Goal: Transaction & Acquisition: Purchase product/service

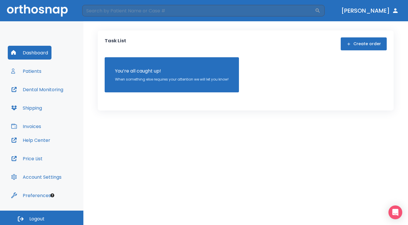
scroll to position [1, 0]
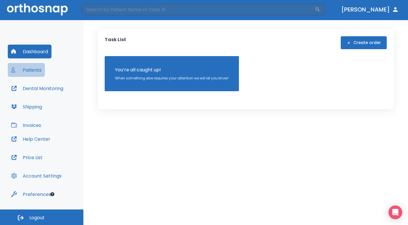
click at [36, 67] on button "Patients" at bounding box center [26, 70] width 37 height 14
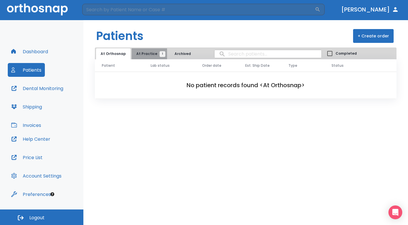
click at [157, 51] on button "At Practice 1" at bounding box center [149, 53] width 35 height 11
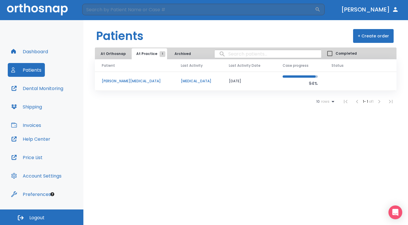
click at [181, 81] on p "[MEDICAL_DATA]" at bounding box center [198, 80] width 34 height 5
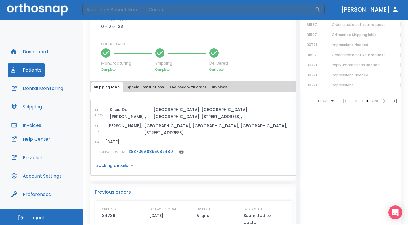
scroll to position [201, 0]
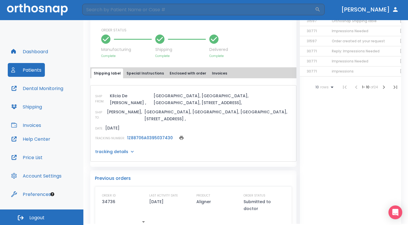
click at [115, 149] on p "tracking details" at bounding box center [111, 152] width 33 height 6
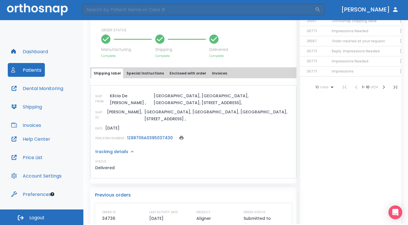
click at [146, 72] on button "Special Instructions" at bounding box center [145, 73] width 42 height 10
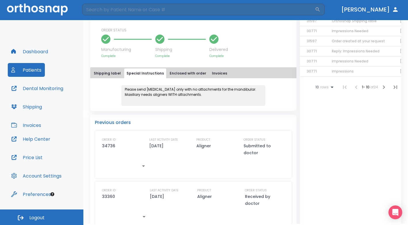
click at [193, 76] on button "Enclosed with order" at bounding box center [187, 73] width 41 height 10
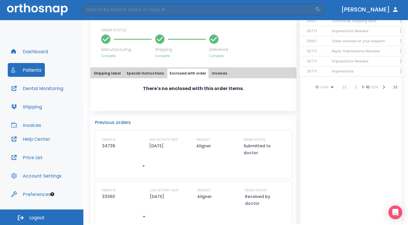
click at [221, 72] on button "Invoices" at bounding box center [220, 73] width 20 height 10
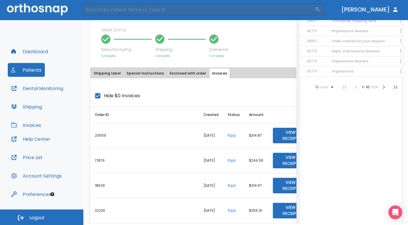
click at [110, 73] on button "Shipping label" at bounding box center [107, 73] width 32 height 10
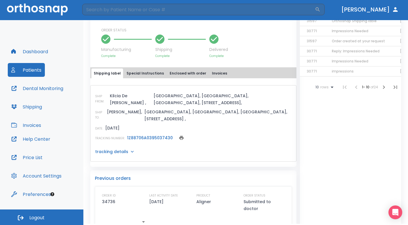
click at [135, 70] on button "Special Instructions" at bounding box center [145, 73] width 42 height 10
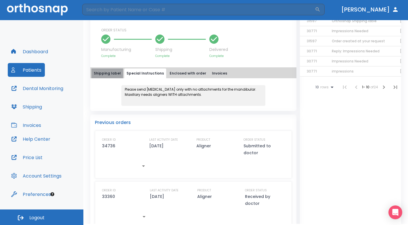
click at [112, 73] on button "Shipping label" at bounding box center [107, 73] width 32 height 10
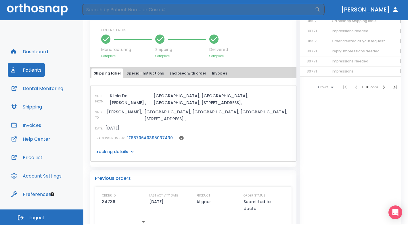
click at [157, 135] on link "1Z88706A0395037430" at bounding box center [150, 138] width 46 height 6
click at [41, 139] on button "Help Center" at bounding box center [31, 139] width 46 height 14
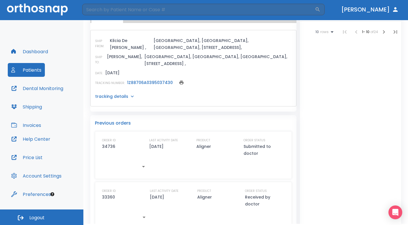
scroll to position [172, 0]
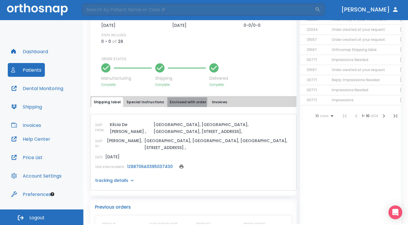
click at [176, 101] on button "Enclosed with order" at bounding box center [187, 102] width 41 height 10
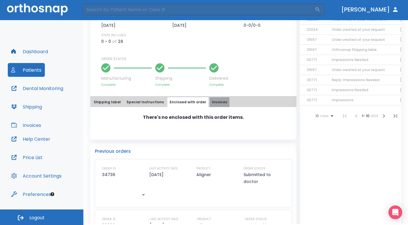
click at [217, 101] on button "Invoices" at bounding box center [220, 102] width 20 height 10
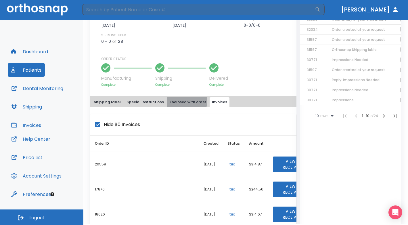
click at [178, 101] on button "Enclosed with order" at bounding box center [187, 102] width 41 height 10
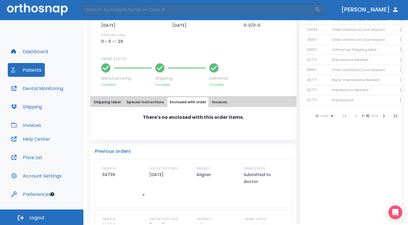
click at [153, 101] on button "Special Instructions" at bounding box center [145, 102] width 42 height 10
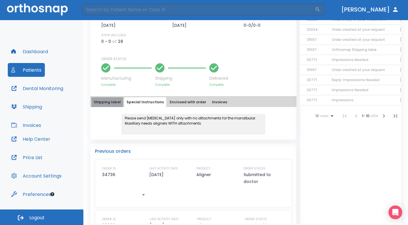
click at [108, 103] on button "Shipping label" at bounding box center [107, 102] width 32 height 10
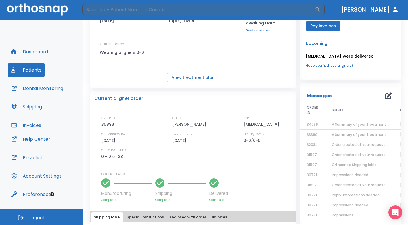
scroll to position [0, 0]
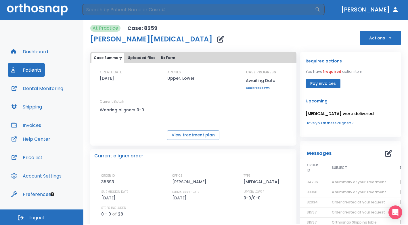
click at [340, 123] on link "Have you fit these aligners?" at bounding box center [351, 122] width 90 height 5
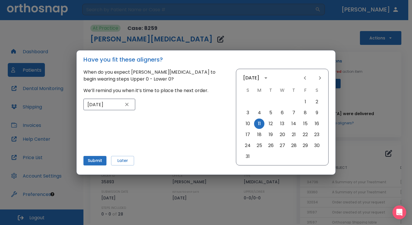
click at [298, 30] on div "Have you fit these aligners? When do you expect Holly Linton to begin wearing s…" at bounding box center [206, 112] width 412 height 225
click at [128, 105] on icon "button" at bounding box center [127, 104] width 6 height 6
click at [336, 40] on div "Have you fit these aligners? When do you expect Holly Linton to begin wearing s…" at bounding box center [206, 112] width 412 height 225
click at [247, 35] on div "Have you fit these aligners? When do you expect Holly Linton to begin wearing s…" at bounding box center [206, 112] width 412 height 225
click at [127, 103] on icon "button" at bounding box center [127, 104] width 6 height 6
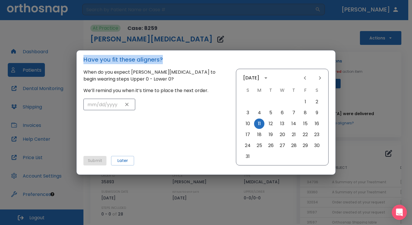
drag, startPoint x: 247, startPoint y: 56, endPoint x: 401, endPoint y: 211, distance: 218.7
click at [401, 211] on body "​ Dr. Wagner Dashboard Patients Dental Monitoring Shipping Invoices Help Center…" at bounding box center [206, 111] width 412 height 225
click at [267, 66] on h2 "Have you fit these aligners?" at bounding box center [205, 59] width 259 height 18
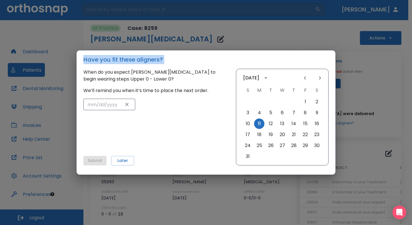
drag, startPoint x: 267, startPoint y: 66, endPoint x: 272, endPoint y: 64, distance: 5.1
click at [272, 64] on h2 "Have you fit these aligners?" at bounding box center [205, 59] width 259 height 18
drag, startPoint x: 272, startPoint y: 64, endPoint x: 269, endPoint y: 68, distance: 4.9
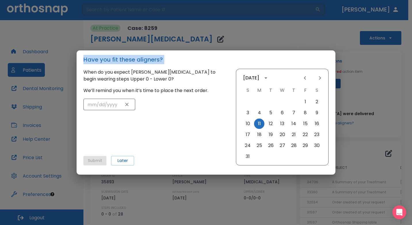
click at [269, 68] on h2 "Have you fit these aligners?" at bounding box center [205, 59] width 259 height 18
click at [124, 161] on button "Later" at bounding box center [122, 160] width 23 height 9
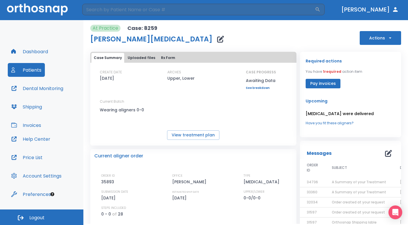
click at [258, 87] on link "See breakdown" at bounding box center [261, 87] width 30 height 3
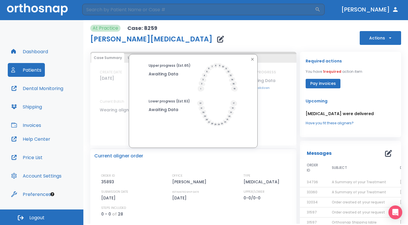
click at [253, 57] on icon "button" at bounding box center [252, 59] width 5 height 5
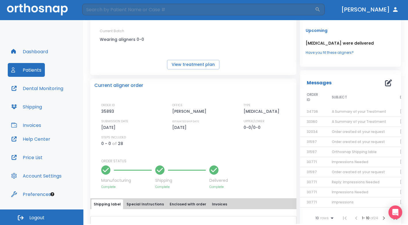
scroll to position [86, 0]
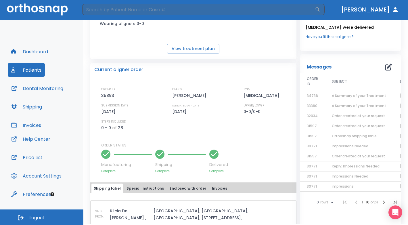
click at [120, 70] on p "Current aligner order" at bounding box center [118, 69] width 49 height 7
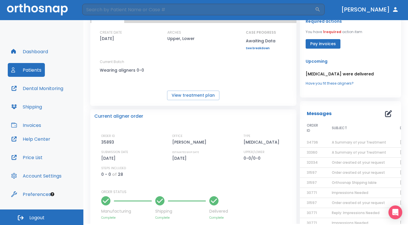
scroll to position [0, 0]
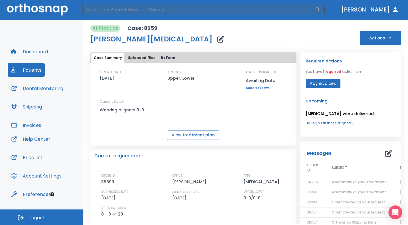
click at [32, 53] on button "Dashboard" at bounding box center [30, 52] width 44 height 14
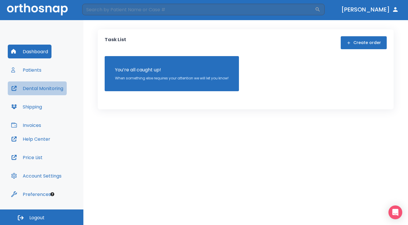
click at [38, 87] on button "Dental Monitoring" at bounding box center [37, 88] width 59 height 14
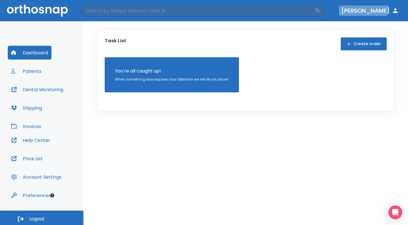
click at [379, 7] on button "[PERSON_NAME]" at bounding box center [370, 10] width 62 height 10
click at [396, 12] on icon "button" at bounding box center [395, 10] width 5 height 5
click at [35, 127] on button "Invoices" at bounding box center [26, 126] width 37 height 14
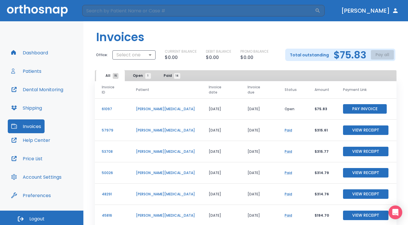
click at [35, 70] on button "Patients" at bounding box center [26, 71] width 37 height 14
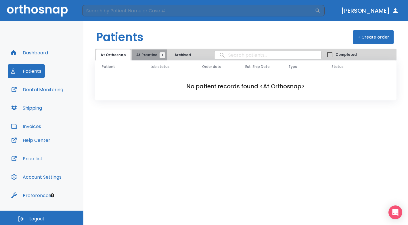
click at [150, 55] on span "At Practice 1" at bounding box center [149, 54] width 26 height 5
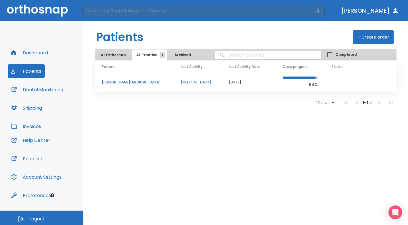
click at [111, 82] on p "[PERSON_NAME][MEDICAL_DATA]" at bounding box center [134, 82] width 65 height 5
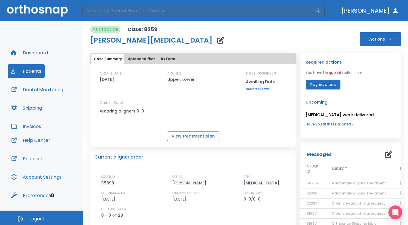
click at [208, 138] on button "View treatment plan" at bounding box center [193, 135] width 52 height 9
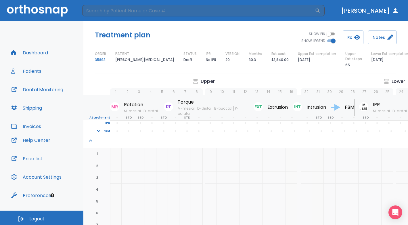
click at [40, 52] on button "Dashboard" at bounding box center [30, 53] width 44 height 14
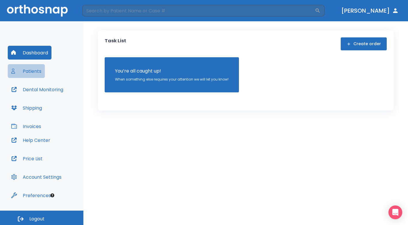
click at [41, 70] on button "Patients" at bounding box center [26, 71] width 37 height 14
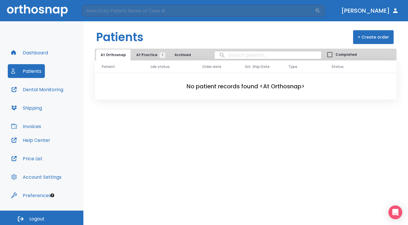
click at [27, 177] on button "Account Settings" at bounding box center [36, 177] width 57 height 14
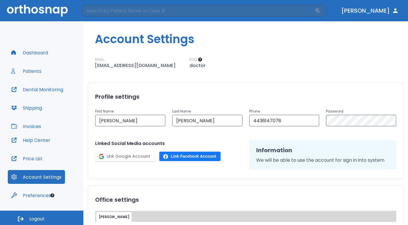
click at [44, 159] on button "Price List" at bounding box center [27, 158] width 38 height 14
click at [40, 107] on button "Shipping" at bounding box center [27, 108] width 38 height 14
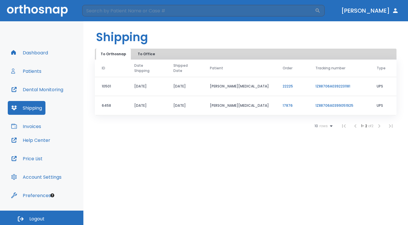
click at [28, 72] on button "Patients" at bounding box center [26, 71] width 37 height 14
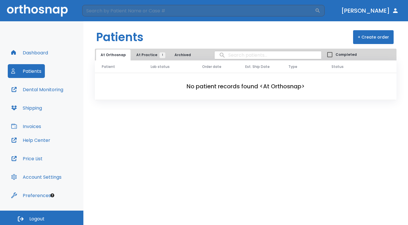
click at [153, 56] on span "At Practice 1" at bounding box center [149, 54] width 26 height 5
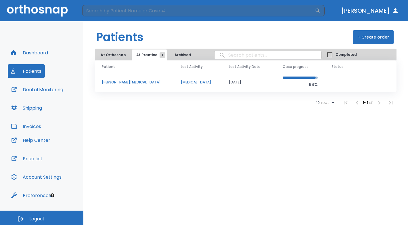
click at [113, 82] on p "[PERSON_NAME][MEDICAL_DATA]" at bounding box center [134, 82] width 65 height 5
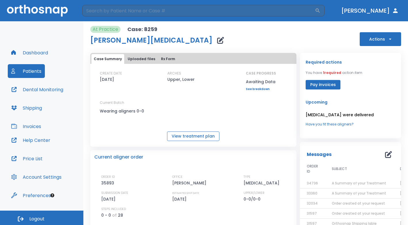
click at [208, 138] on button "View treatment plan" at bounding box center [193, 135] width 52 height 9
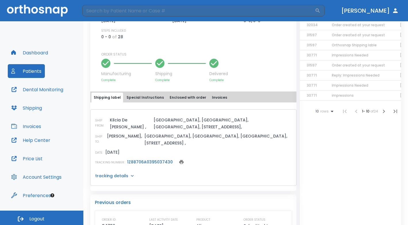
scroll to position [230, 0]
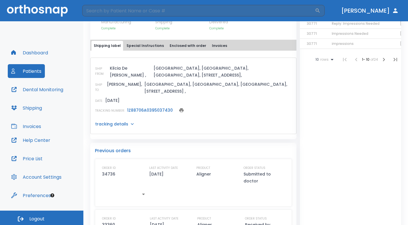
click at [120, 121] on p "tracking details" at bounding box center [111, 124] width 33 height 6
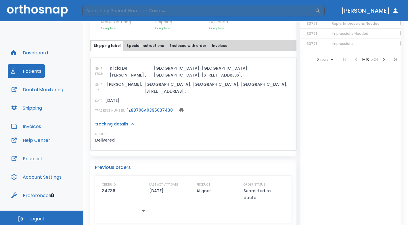
click at [156, 107] on link "1Z88706A0395037430" at bounding box center [150, 110] width 46 height 6
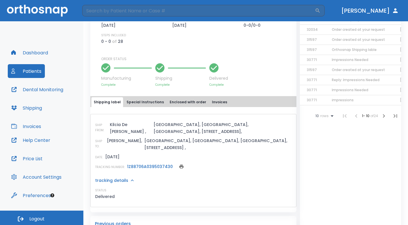
scroll to position [172, 0]
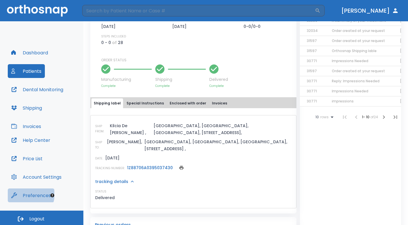
click at [26, 194] on button "Preferences" at bounding box center [31, 195] width 47 height 14
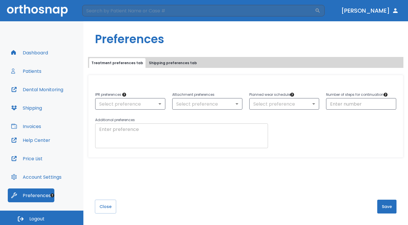
scroll to position [1, 0]
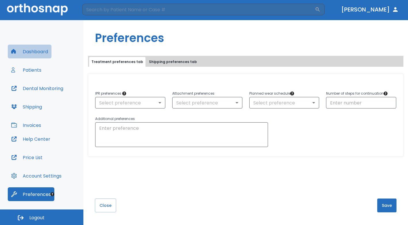
click at [41, 53] on button "Dashboard" at bounding box center [30, 52] width 44 height 14
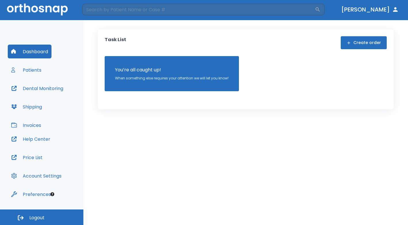
click at [29, 70] on button "Patients" at bounding box center [26, 70] width 37 height 14
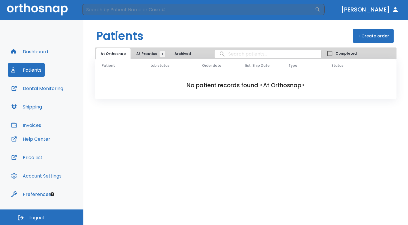
click at [152, 51] on button "At Practice 1" at bounding box center [149, 53] width 35 height 11
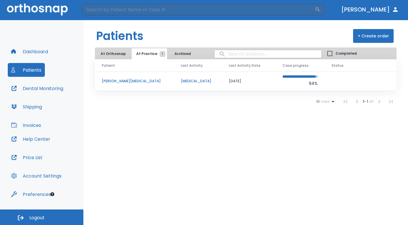
click at [111, 80] on p "[PERSON_NAME][MEDICAL_DATA]" at bounding box center [134, 80] width 65 height 5
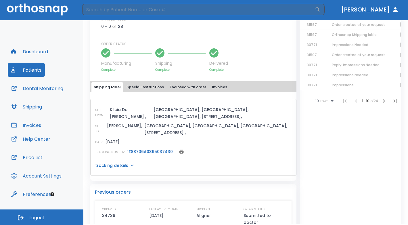
scroll to position [201, 0]
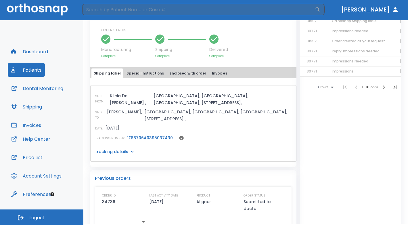
click at [135, 71] on button "Special Instructions" at bounding box center [145, 73] width 42 height 10
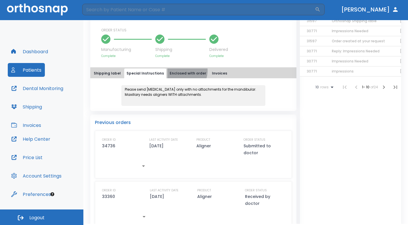
click at [179, 71] on button "Enclosed with order" at bounding box center [187, 73] width 41 height 10
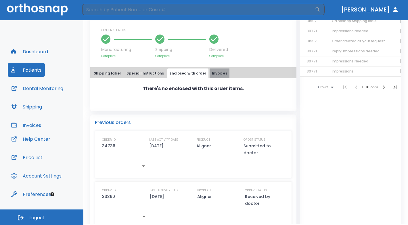
click at [219, 74] on button "Invoices" at bounding box center [220, 73] width 20 height 10
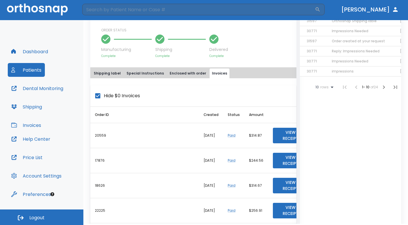
click at [114, 74] on button "Shipping label" at bounding box center [107, 73] width 32 height 10
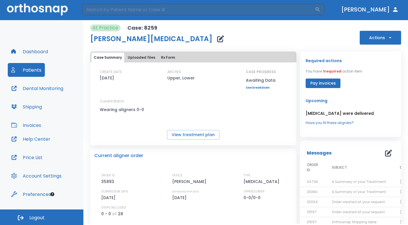
scroll to position [0, 0]
click at [164, 55] on button "Rx Form" at bounding box center [168, 58] width 19 height 10
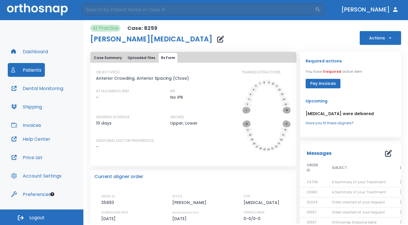
click at [49, 91] on button "Dental Monitoring" at bounding box center [37, 88] width 59 height 14
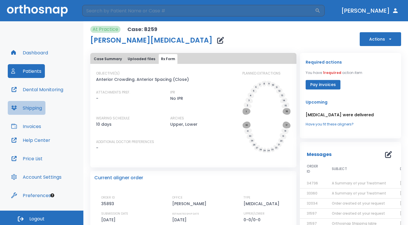
click at [41, 108] on button "Shipping" at bounding box center [27, 108] width 38 height 14
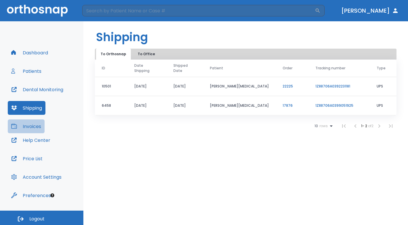
click at [26, 128] on button "Invoices" at bounding box center [26, 126] width 37 height 14
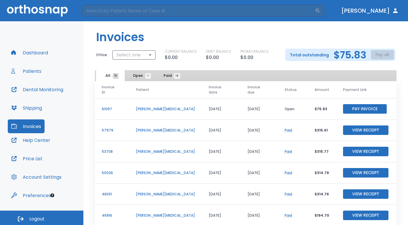
click at [37, 47] on button "Dashboard" at bounding box center [30, 53] width 44 height 14
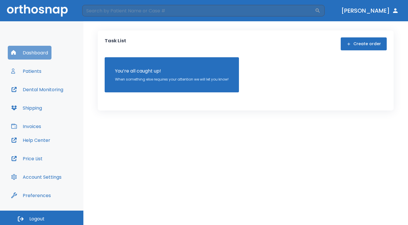
click at [49, 53] on button "Dashboard" at bounding box center [30, 53] width 44 height 14
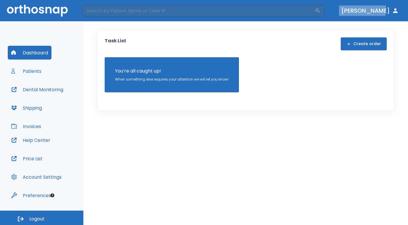
click at [375, 9] on button "[PERSON_NAME]" at bounding box center [370, 10] width 62 height 10
click at [43, 70] on button "Patients" at bounding box center [26, 71] width 37 height 14
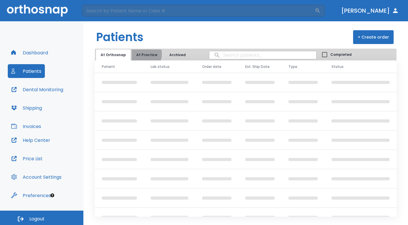
click at [142, 54] on button "At Practice" at bounding box center [147, 54] width 30 height 11
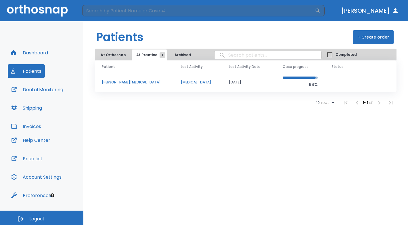
click at [187, 55] on button "Archived" at bounding box center [182, 54] width 29 height 11
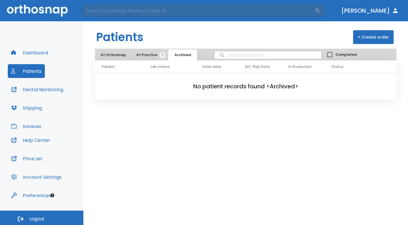
click at [36, 124] on button "Invoices" at bounding box center [26, 126] width 37 height 14
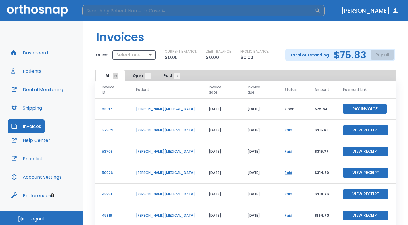
click at [114, 7] on input "search" at bounding box center [198, 10] width 233 height 11
type input "speak to someone"
click at [79, 42] on div "Dashboard Patients Dental Monitoring Shipping Invoices Help Center Price List A…" at bounding box center [41, 115] width 83 height 189
click at [171, 77] on span "Paid 14" at bounding box center [171, 75] width 14 height 5
click at [376, 104] on button "View Receipt" at bounding box center [365, 108] width 45 height 9
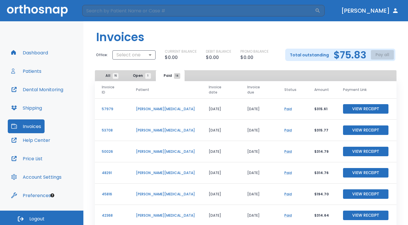
scroll to position [1, 0]
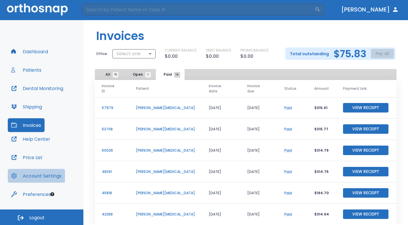
click at [43, 172] on button "Account Settings" at bounding box center [36, 176] width 57 height 14
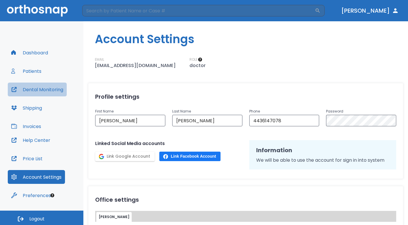
click at [39, 90] on button "Dental Monitoring" at bounding box center [37, 89] width 59 height 14
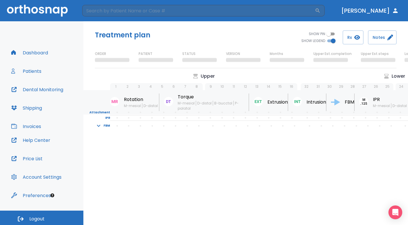
click at [384, 11] on button "[PERSON_NAME]" at bounding box center [370, 10] width 62 height 10
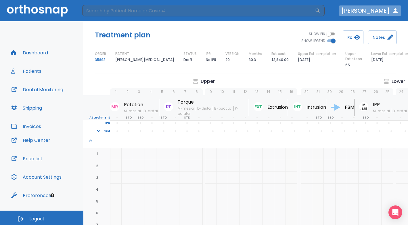
click at [394, 11] on icon "button" at bounding box center [395, 10] width 7 height 7
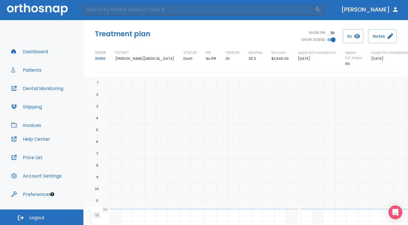
scroll to position [86, 0]
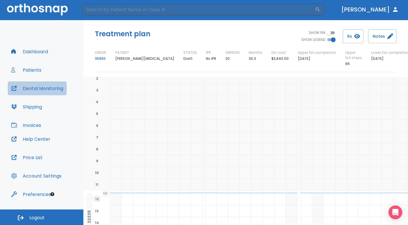
click at [39, 87] on button "Dental Monitoring" at bounding box center [37, 88] width 59 height 14
click at [29, 51] on button "Dashboard" at bounding box center [30, 52] width 44 height 14
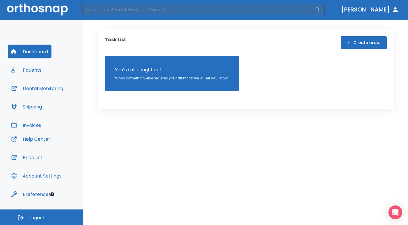
click at [41, 139] on button "Help Center" at bounding box center [31, 139] width 46 height 14
click at [45, 72] on button "Patients" at bounding box center [26, 70] width 37 height 14
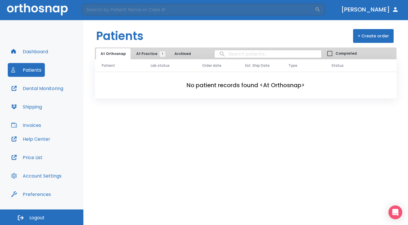
click at [160, 53] on span "1" at bounding box center [163, 54] width 6 height 6
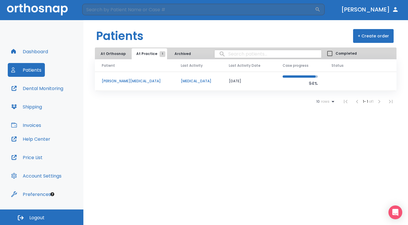
click at [181, 80] on p "[MEDICAL_DATA]" at bounding box center [198, 80] width 34 height 5
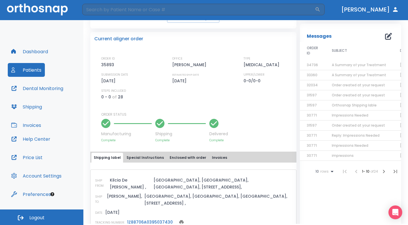
scroll to position [172, 0]
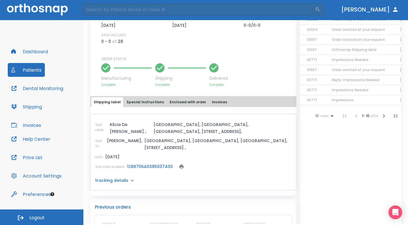
click at [134, 99] on button "Special Instructions" at bounding box center [145, 102] width 42 height 10
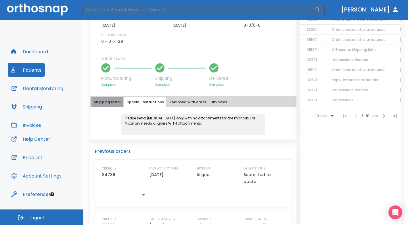
click at [114, 100] on button "Shipping label" at bounding box center [107, 102] width 32 height 10
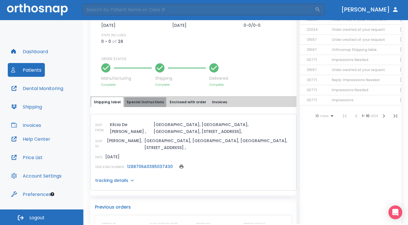
click at [149, 100] on button "Special Instructions" at bounding box center [145, 102] width 42 height 10
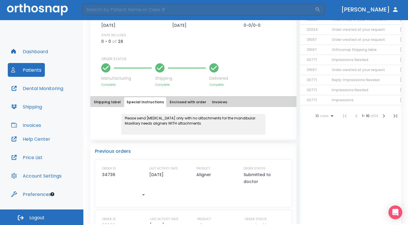
scroll to position [201, 0]
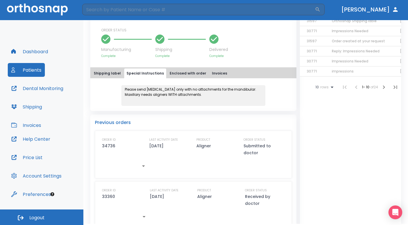
click at [190, 71] on button "Enclosed with order" at bounding box center [187, 73] width 41 height 10
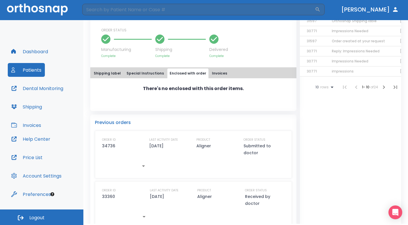
click at [210, 74] on button "Invoices" at bounding box center [220, 73] width 20 height 10
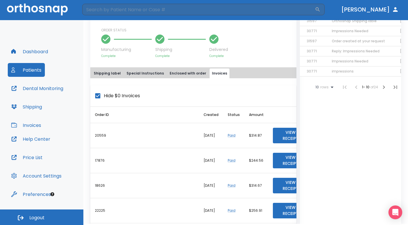
click at [284, 135] on button "View Receipt" at bounding box center [290, 136] width 35 height 16
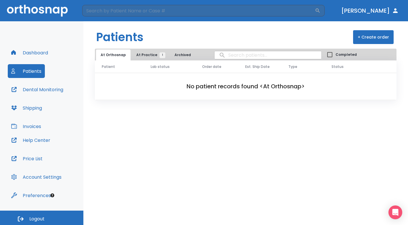
click at [147, 53] on span "At Practice 1" at bounding box center [149, 54] width 26 height 5
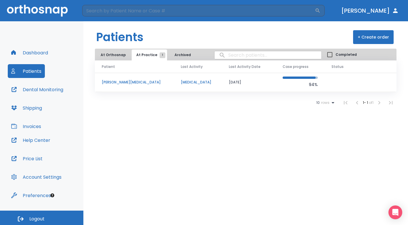
scroll to position [1, 0]
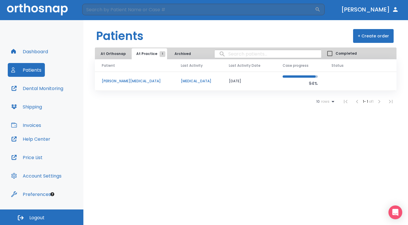
click at [120, 81] on p "[PERSON_NAME][MEDICAL_DATA]" at bounding box center [134, 80] width 65 height 5
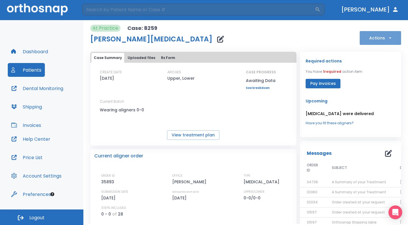
click at [388, 38] on icon "button" at bounding box center [390, 38] width 6 height 6
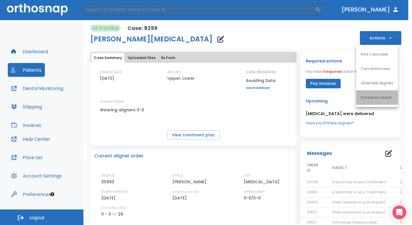
click at [374, 97] on p "Schedule consult" at bounding box center [375, 97] width 31 height 5
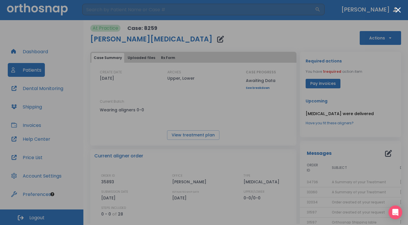
click at [398, 11] on button "Close modal" at bounding box center [397, 9] width 5 height 5
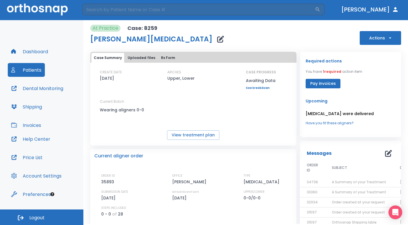
click at [387, 36] on icon "button" at bounding box center [390, 38] width 6 height 6
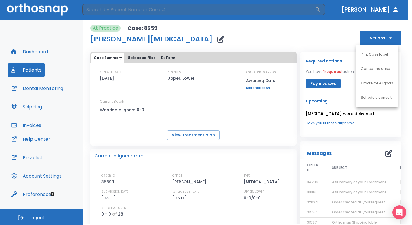
click at [378, 83] on p "Order Next Aligners" at bounding box center [376, 82] width 32 height 5
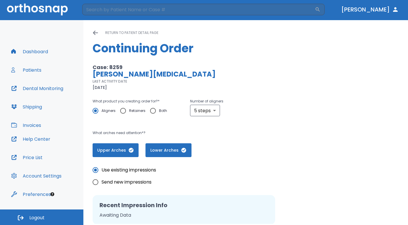
click at [151, 112] on input "Both" at bounding box center [153, 111] width 12 height 12
radio input "true"
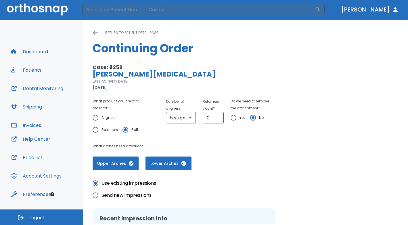
click at [95, 130] on input "Retainers" at bounding box center [95, 130] width 12 height 12
radio input "true"
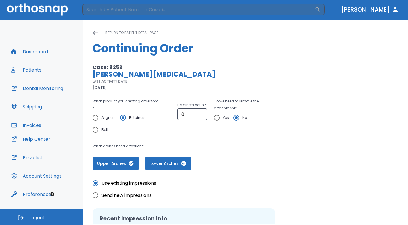
click at [97, 118] on input "Aligners" at bounding box center [95, 118] width 12 height 12
radio input "true"
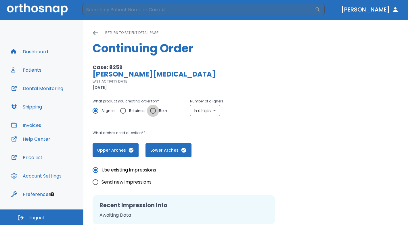
click at [153, 111] on input "Both" at bounding box center [153, 111] width 12 height 12
radio input "true"
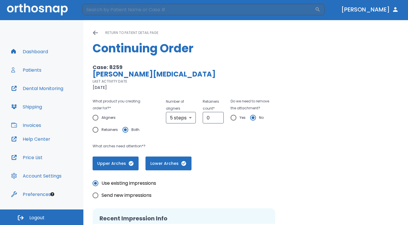
click at [95, 129] on input "Retainers" at bounding box center [95, 130] width 12 height 12
radio input "true"
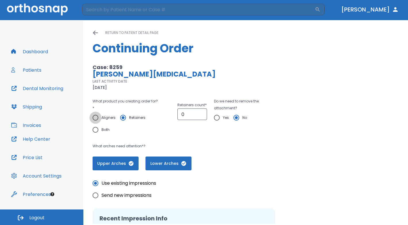
click at [96, 117] on input "Aligners" at bounding box center [95, 118] width 12 height 12
radio input "true"
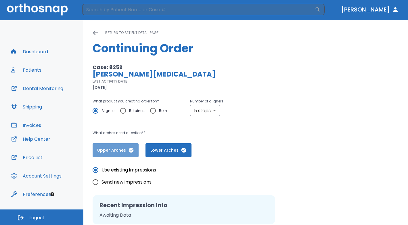
click at [113, 151] on span "Upper Arches" at bounding box center [115, 150] width 34 height 6
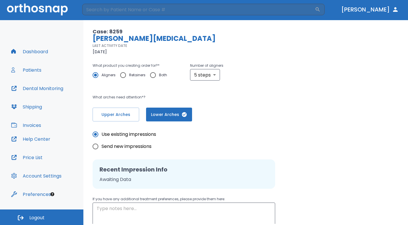
scroll to position [57, 0]
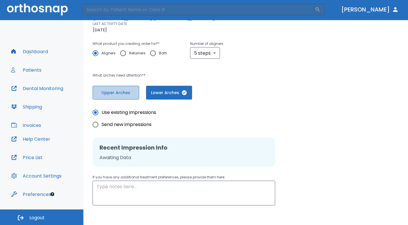
click at [128, 96] on button "Upper Arches" at bounding box center [116, 93] width 47 height 14
click at [162, 94] on span "Lower Arches" at bounding box center [168, 93] width 34 height 6
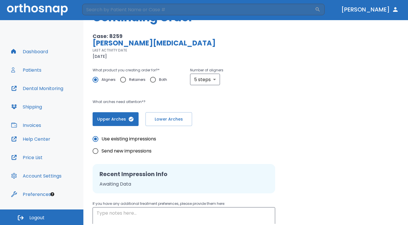
scroll to position [0, 0]
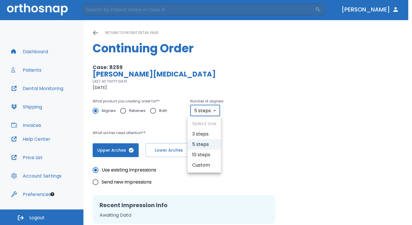
click at [216, 109] on body "​ Dr. Wagner Dashboard Patients Dental Monitoring Shipping Invoices Help Center…" at bounding box center [206, 111] width 412 height 225
click at [212, 135] on li "3 steps" at bounding box center [203, 134] width 33 height 10
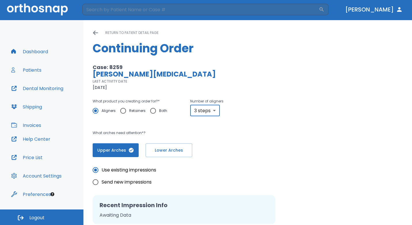
click at [216, 109] on body "​ Dr. Wagner Dashboard Patients Dental Monitoring Shipping Invoices Help Center…" at bounding box center [206, 111] width 412 height 225
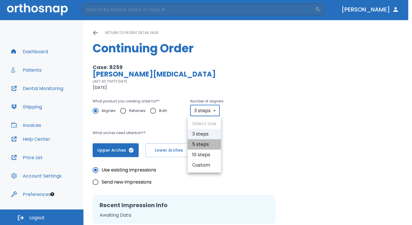
click at [212, 144] on li "5 steps" at bounding box center [203, 144] width 33 height 10
type input "5"
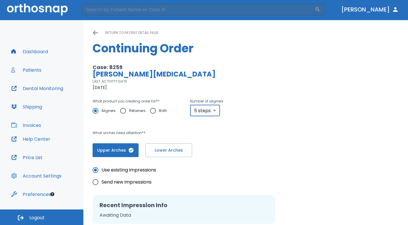
click at [153, 111] on input "Both" at bounding box center [153, 111] width 12 height 12
radio input "true"
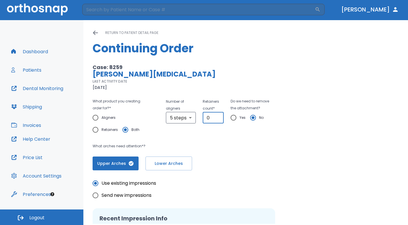
click at [216, 120] on input "0" at bounding box center [213, 117] width 21 height 11
click at [205, 143] on p "What arches need attention*?" at bounding box center [182, 146] width 178 height 7
click at [217, 119] on input "0" at bounding box center [213, 117] width 21 height 11
click at [216, 118] on input "0" at bounding box center [213, 117] width 21 height 11
type input "1"
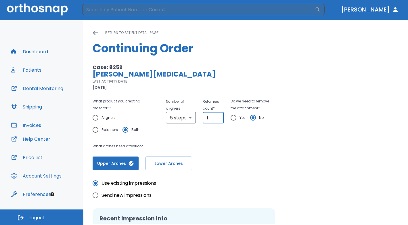
click at [216, 116] on input "1" at bounding box center [213, 117] width 21 height 11
click at [171, 137] on div "What product you creating order for? * Aligners Retainers Both Number of aligne…" at bounding box center [182, 134] width 178 height 72
click at [94, 118] on input "Aligners" at bounding box center [95, 118] width 12 height 12
radio input "true"
